Goal: Task Accomplishment & Management: Manage account settings

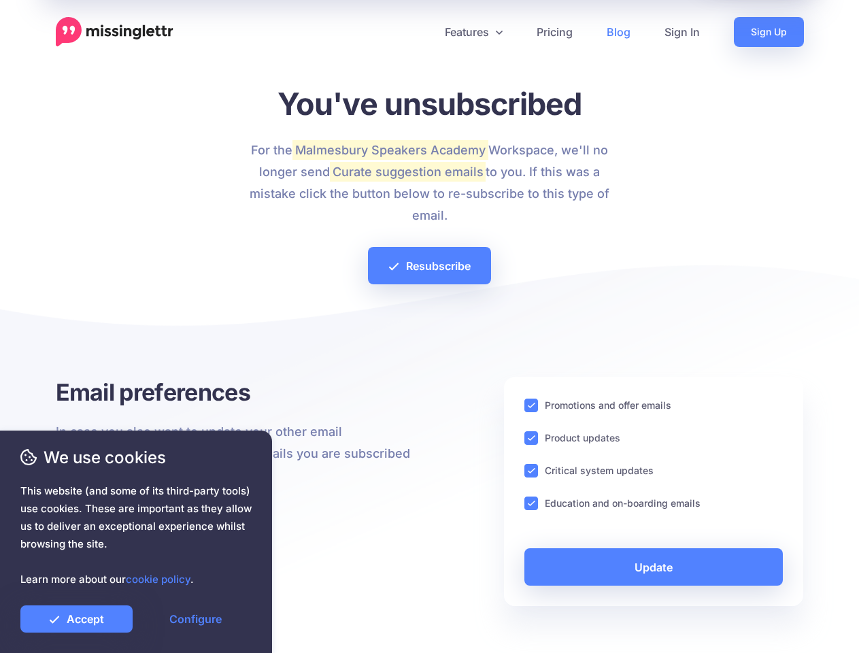
click at [429, 326] on div at bounding box center [430, 328] width 748 height 95
click at [424, 32] on icon at bounding box center [424, 32] width 7 height 7
click at [473, 32] on link "Features" at bounding box center [474, 32] width 92 height 30
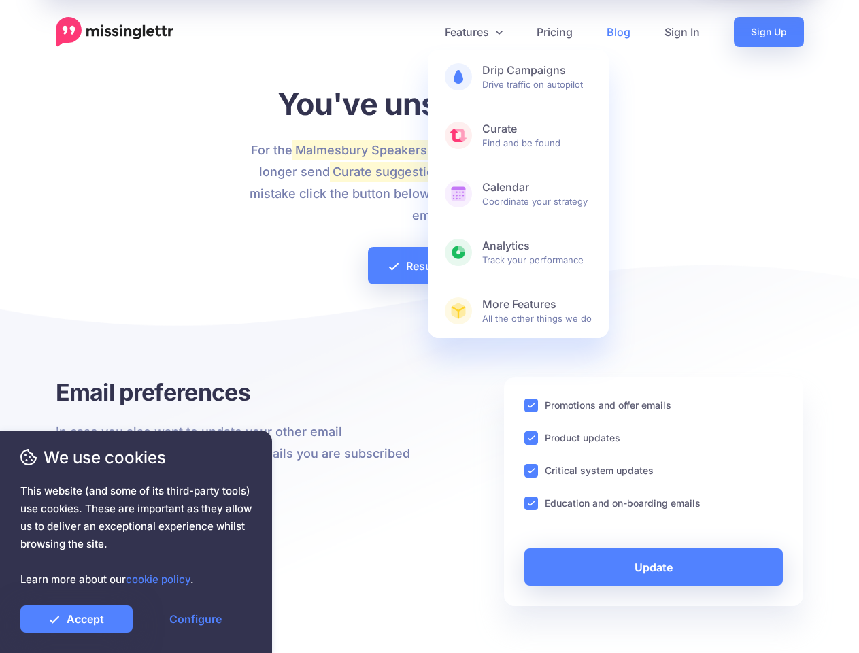
click at [531, 405] on ins at bounding box center [531, 405] width 14 height 14
click at [531, 438] on ins at bounding box center [531, 438] width 14 height 14
click at [531, 471] on ins at bounding box center [531, 471] width 14 height 14
click at [531, 503] on ins at bounding box center [531, 503] width 14 height 14
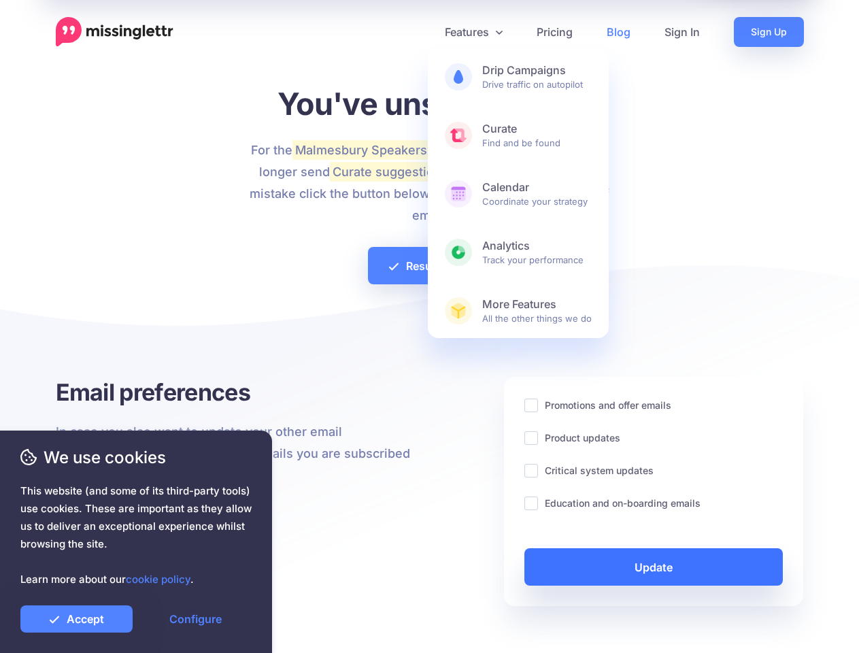
click at [653, 566] on link "Update" at bounding box center [653, 566] width 259 height 37
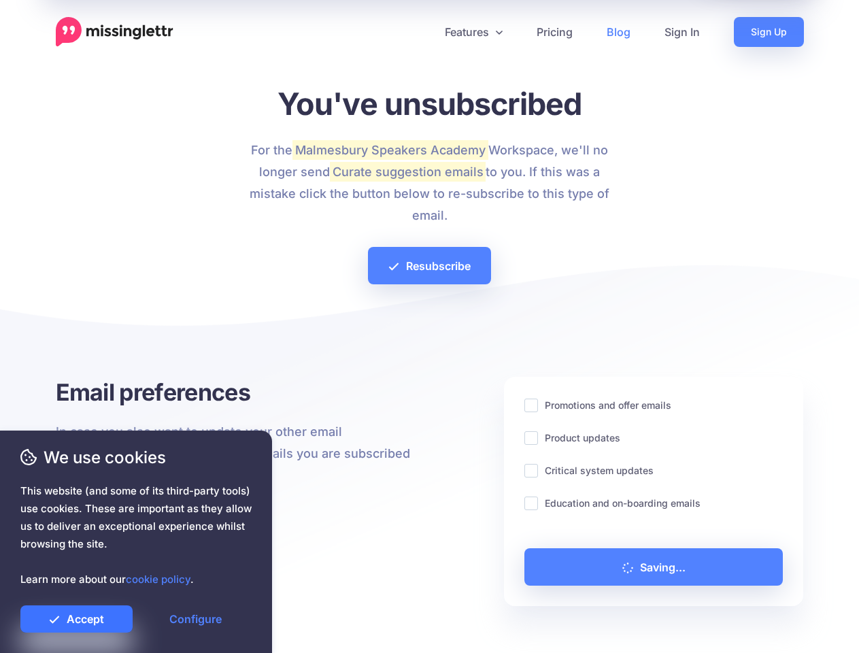
click at [76, 619] on link "Accept" at bounding box center [76, 618] width 112 height 27
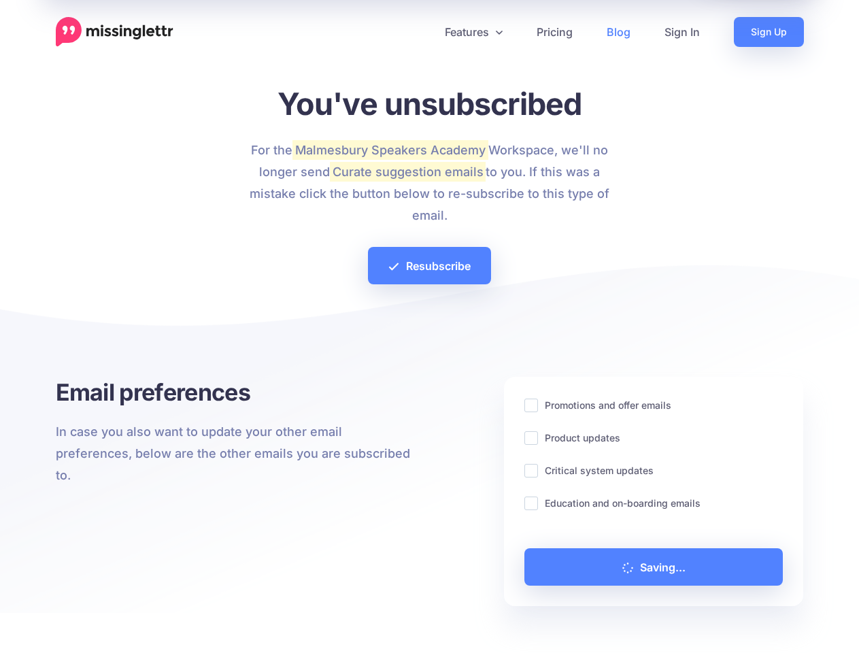
click at [195, 619] on link "Configure" at bounding box center [195, 618] width 112 height 27
